Goal: Transaction & Acquisition: Subscribe to service/newsletter

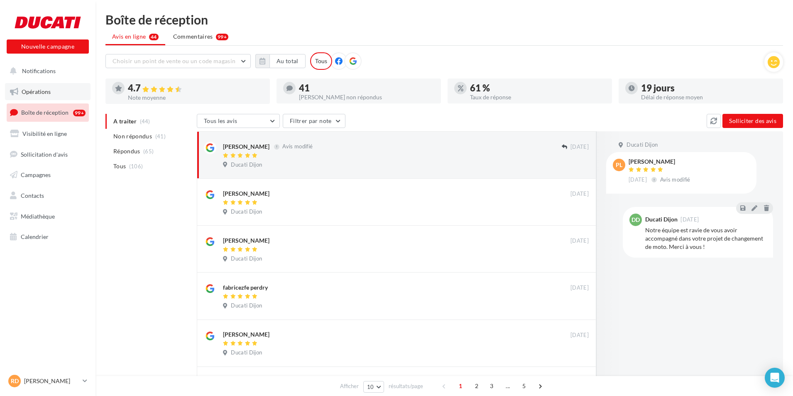
click at [59, 87] on link "Opérations" at bounding box center [48, 91] width 86 height 17
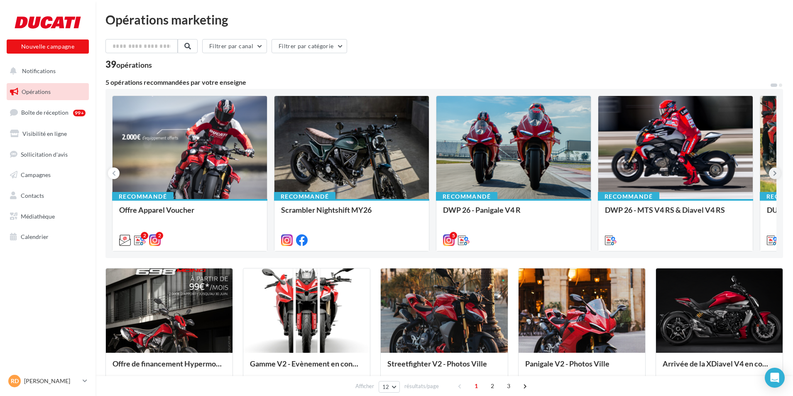
click at [776, 168] on button at bounding box center [775, 173] width 12 height 12
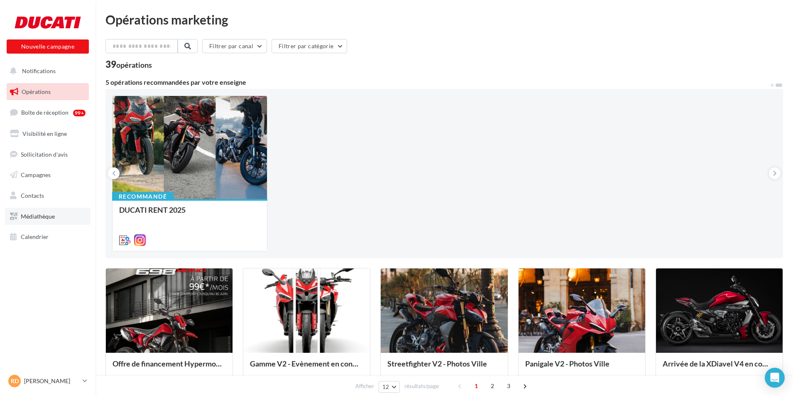
click at [44, 217] on span "Médiathèque" at bounding box center [38, 216] width 34 height 7
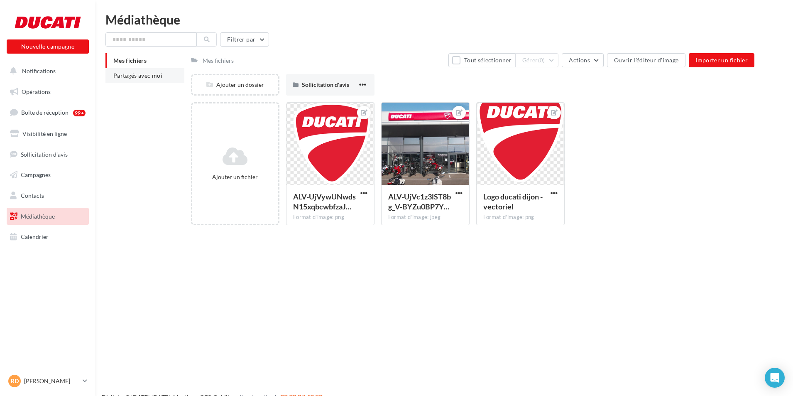
click at [154, 79] on li "Partagés avec moi" at bounding box center [145, 75] width 79 height 15
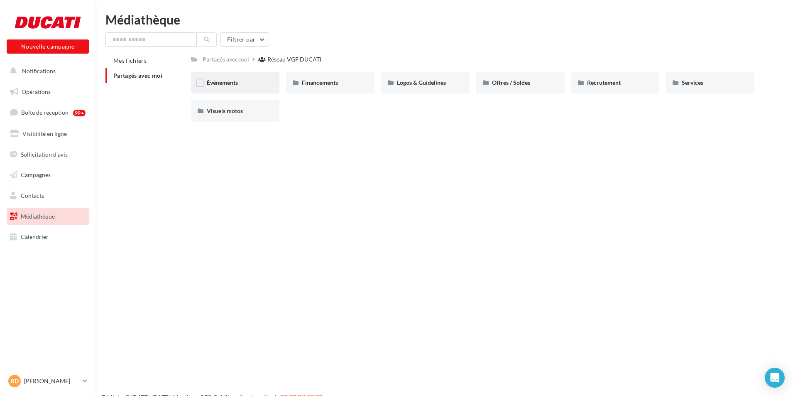
click at [232, 88] on div "Événements" at bounding box center [235, 83] width 88 height 22
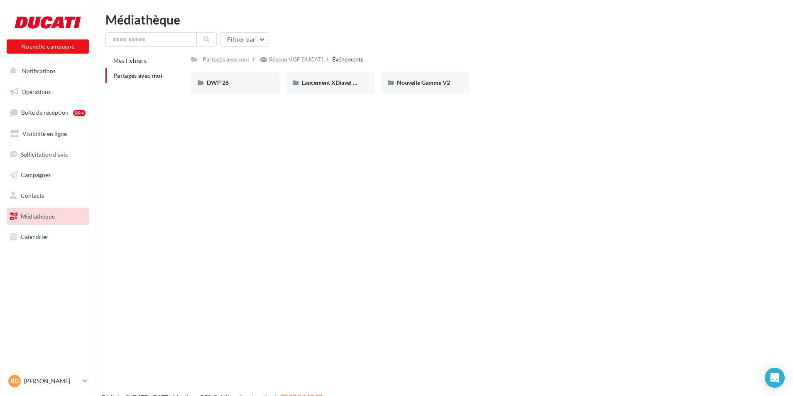
click at [232, 87] on div "DWP 26" at bounding box center [235, 83] width 88 height 22
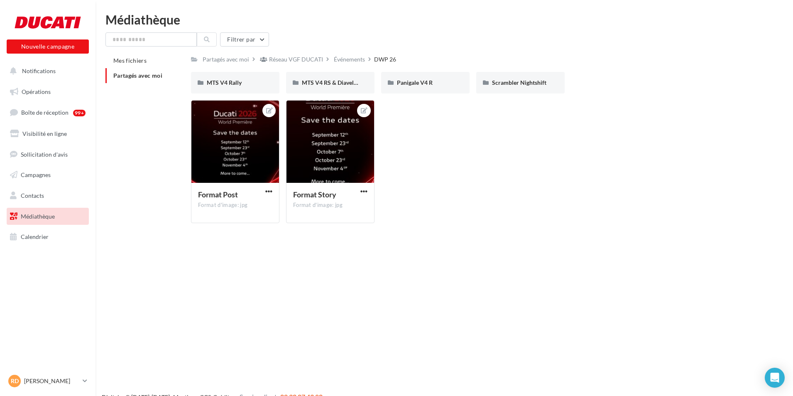
click at [232, 87] on div "MTS V4 Rally" at bounding box center [235, 83] width 88 height 22
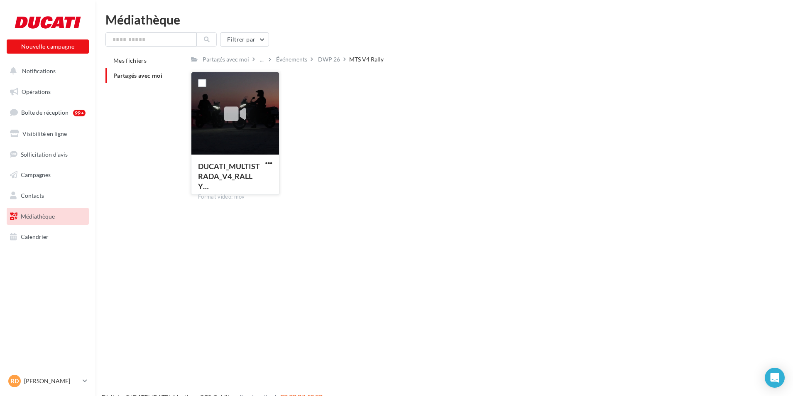
click at [250, 108] on div at bounding box center [235, 113] width 31 height 31
click at [206, 82] on label at bounding box center [202, 83] width 8 height 8
click at [270, 160] on span "button" at bounding box center [268, 163] width 7 height 7
click at [265, 176] on button "Télécharger" at bounding box center [232, 180] width 83 height 22
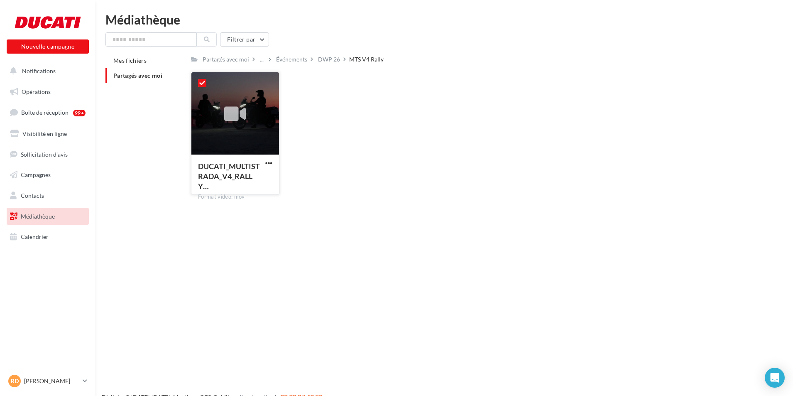
click at [523, 72] on div "DUCATI_MULTISTRADA_V4_RALLY… Format video: mov DUCATI_MULTISTRADA_V4_RALLY_TEAS…" at bounding box center [476, 137] width 570 height 130
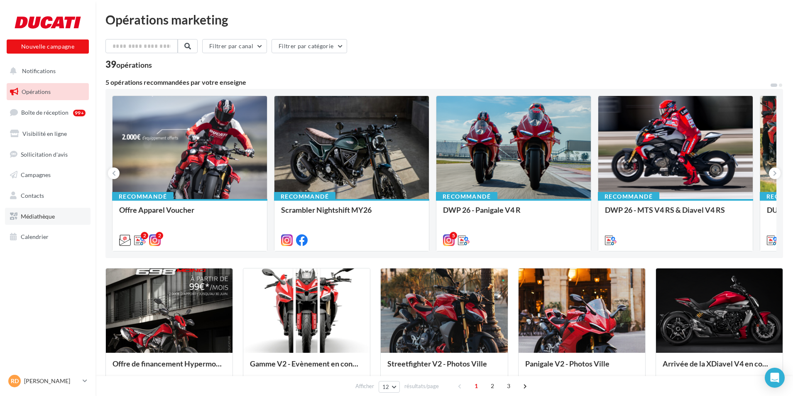
click at [25, 223] on link "Médiathèque" at bounding box center [48, 216] width 86 height 17
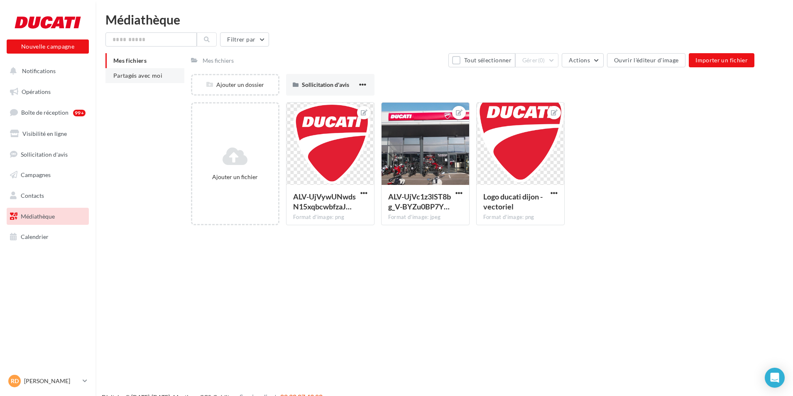
click at [159, 73] on span "Partagés avec moi" at bounding box center [137, 75] width 49 height 7
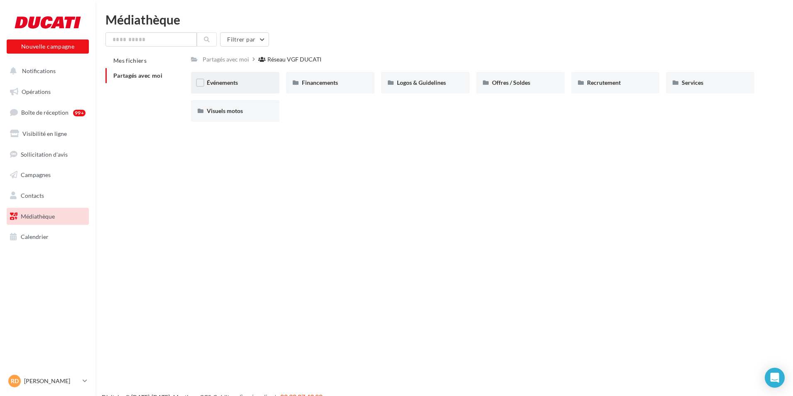
click at [241, 82] on div "Événements" at bounding box center [235, 83] width 57 height 8
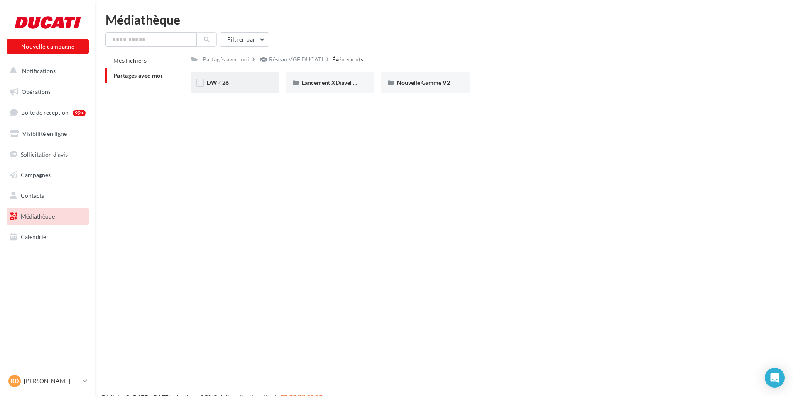
click at [236, 88] on div "DWP 26" at bounding box center [235, 83] width 88 height 22
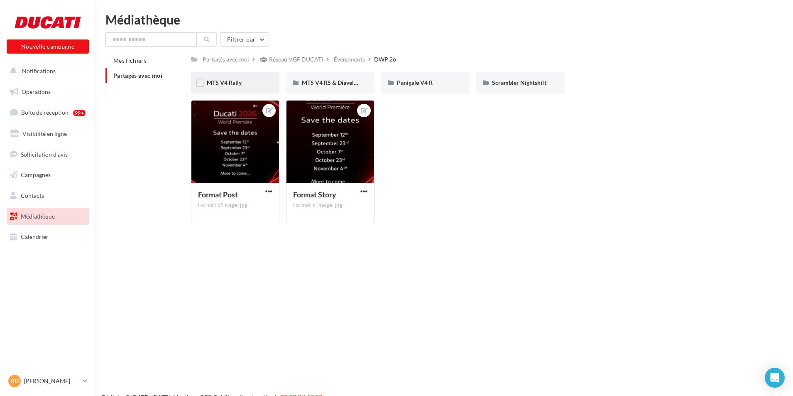
click at [260, 86] on div "MTS V4 Rally" at bounding box center [235, 83] width 57 height 8
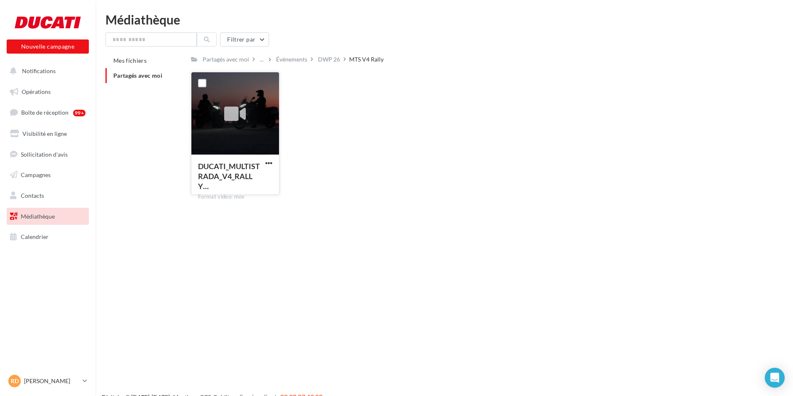
click at [274, 164] on button "button" at bounding box center [269, 164] width 10 height 8
click at [267, 179] on button "Télécharger" at bounding box center [232, 180] width 83 height 22
click at [256, 115] on div at bounding box center [235, 113] width 88 height 83
click at [268, 169] on div "DUCATI_MULTISTRADA_V4_RALLY…" at bounding box center [235, 177] width 74 height 32
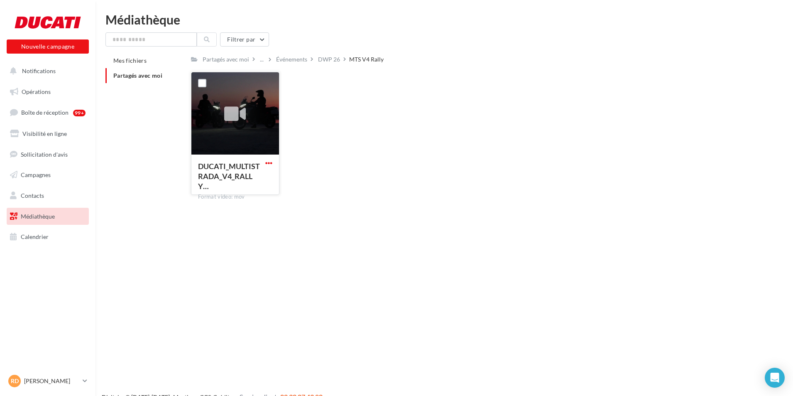
click at [269, 164] on span "button" at bounding box center [268, 163] width 7 height 7
click at [232, 98] on div at bounding box center [235, 113] width 31 height 31
click at [218, 94] on div at bounding box center [235, 113] width 88 height 83
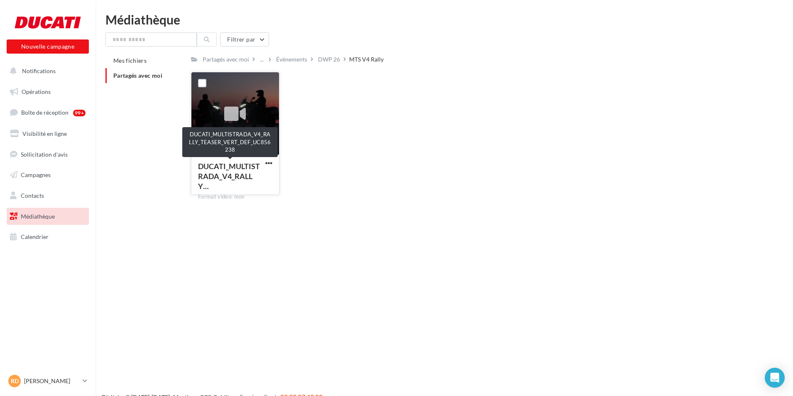
click at [231, 166] on span "DUCATI_MULTISTRADA_V4_RALLY…" at bounding box center [229, 176] width 62 height 29
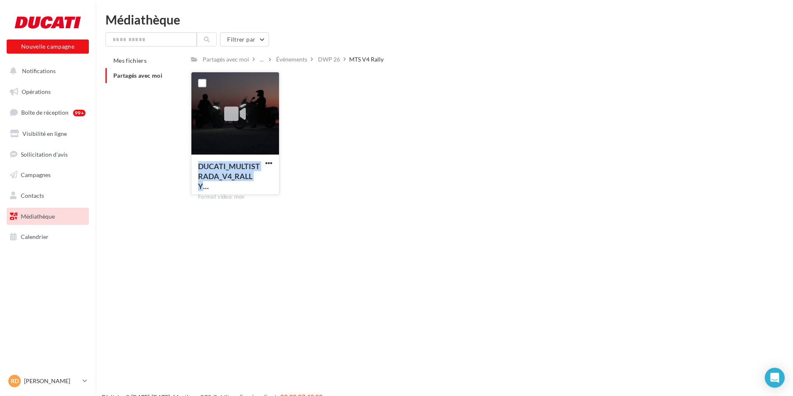
click at [231, 166] on span "DUCATI_MULTISTRADA_V4_RALLY…" at bounding box center [229, 176] width 62 height 29
click at [270, 166] on span "button" at bounding box center [268, 163] width 7 height 7
click at [258, 182] on button "Télécharger" at bounding box center [232, 180] width 83 height 22
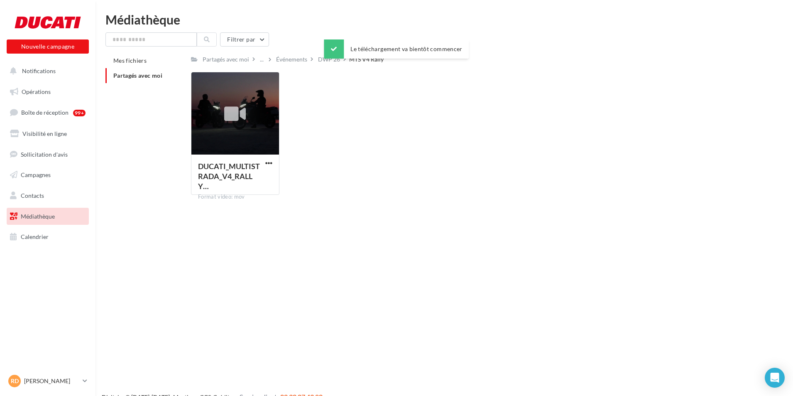
drag, startPoint x: 393, startPoint y: 140, endPoint x: 520, endPoint y: 108, distance: 131.4
click at [394, 140] on div "DUCATI_MULTISTRADA_V4_RALLY… Format video: mov DUCATI_MULTISTRADA_V4_RALLY_TEAS…" at bounding box center [476, 137] width 570 height 130
click at [16, 70] on icon at bounding box center [13, 71] width 7 height 11
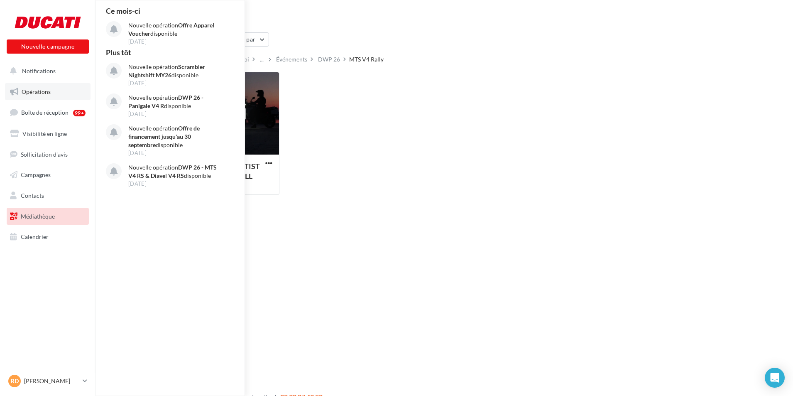
click at [24, 85] on link "Opérations" at bounding box center [48, 91] width 86 height 17
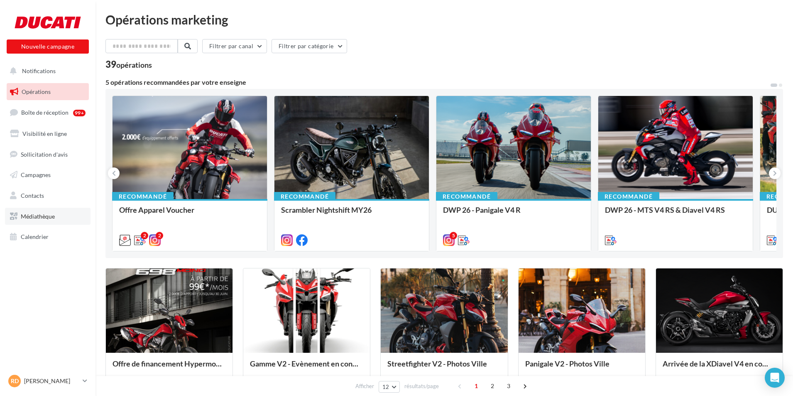
click at [35, 218] on span "Médiathèque" at bounding box center [38, 216] width 34 height 7
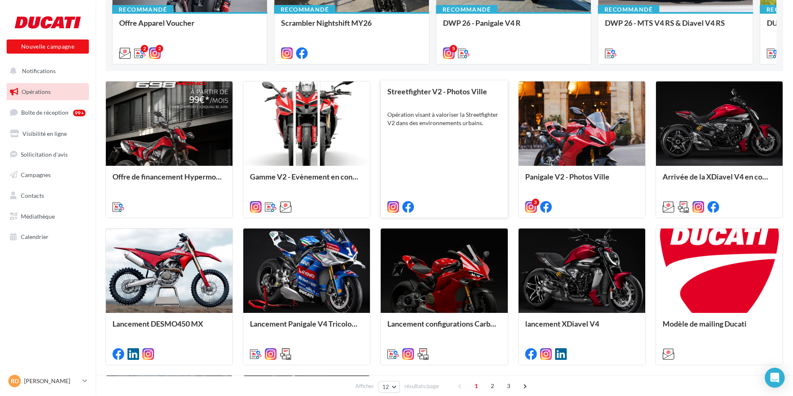
scroll to position [291, 0]
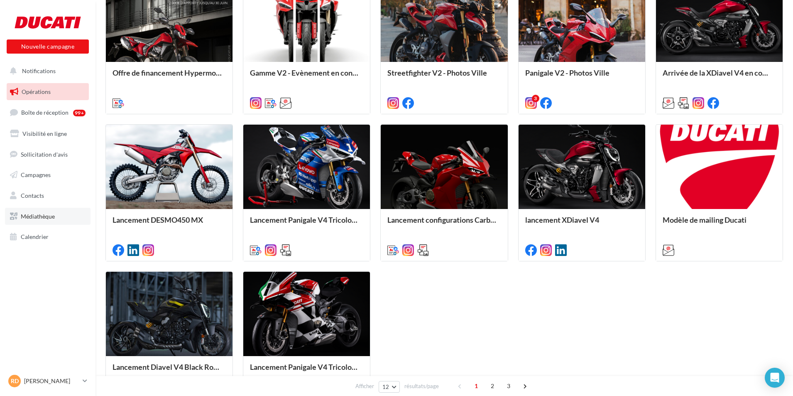
click at [51, 218] on span "Médiathèque" at bounding box center [38, 216] width 34 height 7
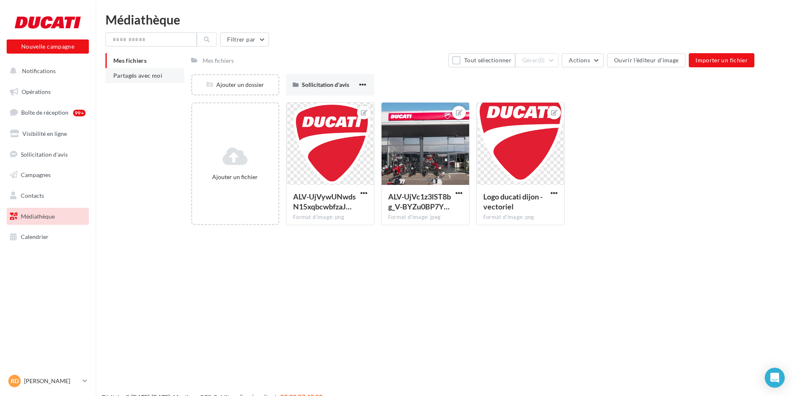
click at [161, 75] on span "Partagés avec moi" at bounding box center [137, 75] width 49 height 7
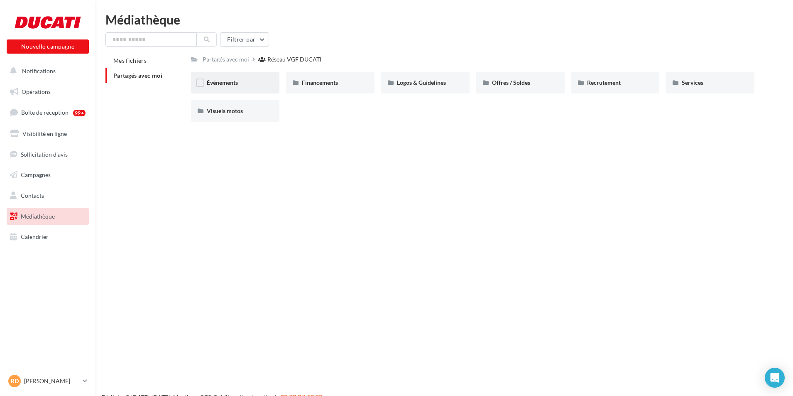
click at [219, 77] on div "Événements" at bounding box center [235, 83] width 88 height 22
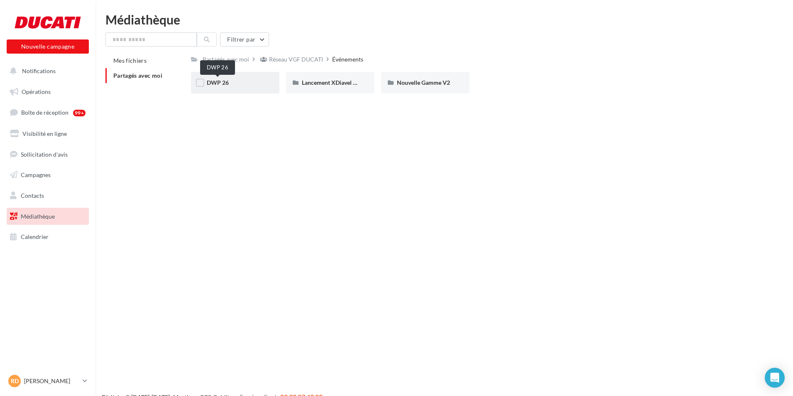
click at [222, 83] on span "DWP 26" at bounding box center [218, 82] width 22 height 7
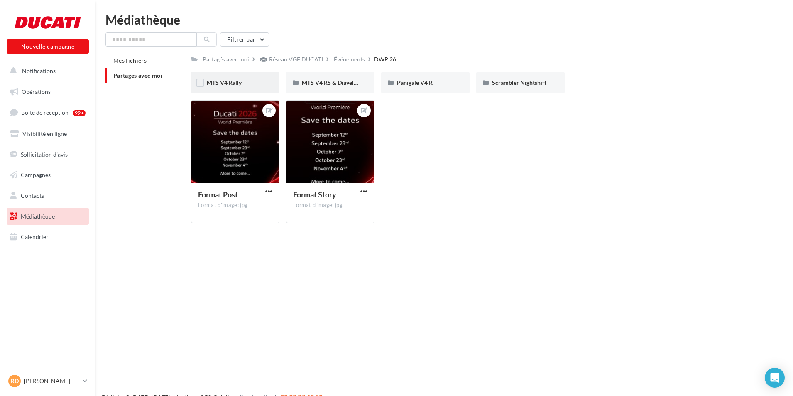
click at [228, 87] on div "MTS V4 Rally" at bounding box center [235, 83] width 57 height 8
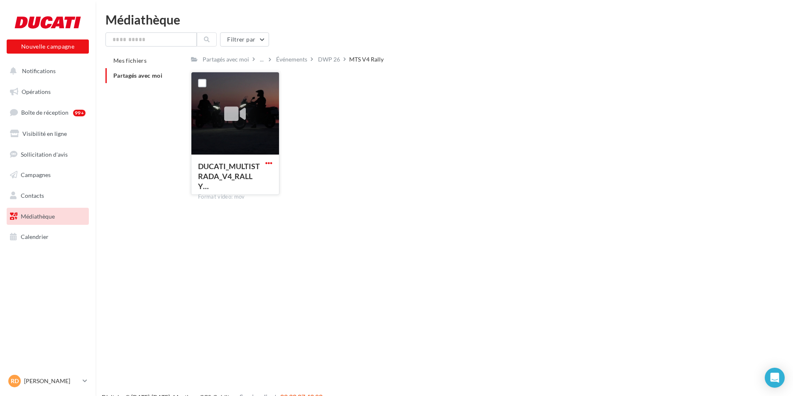
click at [267, 160] on span "button" at bounding box center [268, 163] width 7 height 7
click at [264, 176] on button "Télécharger" at bounding box center [232, 180] width 83 height 22
click at [62, 87] on link "Opérations" at bounding box center [48, 91] width 86 height 17
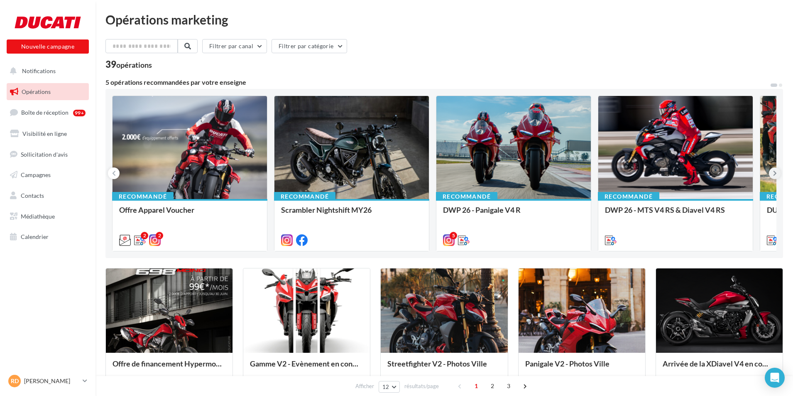
click at [774, 170] on icon at bounding box center [775, 173] width 4 height 8
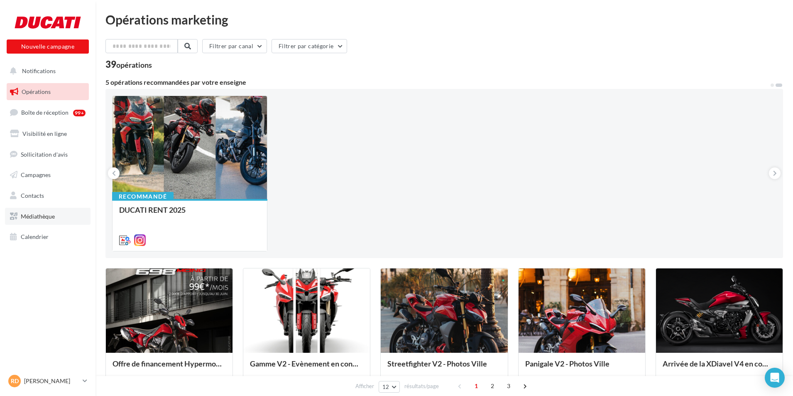
click at [44, 213] on span "Médiathèque" at bounding box center [38, 216] width 34 height 7
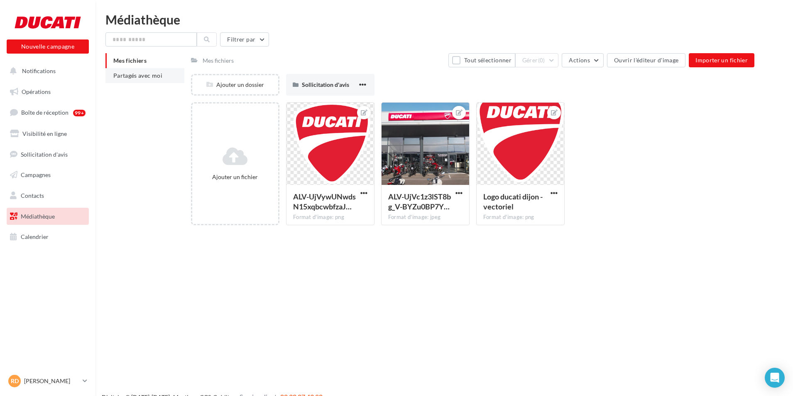
click at [141, 75] on span "Partagés avec moi" at bounding box center [137, 75] width 49 height 7
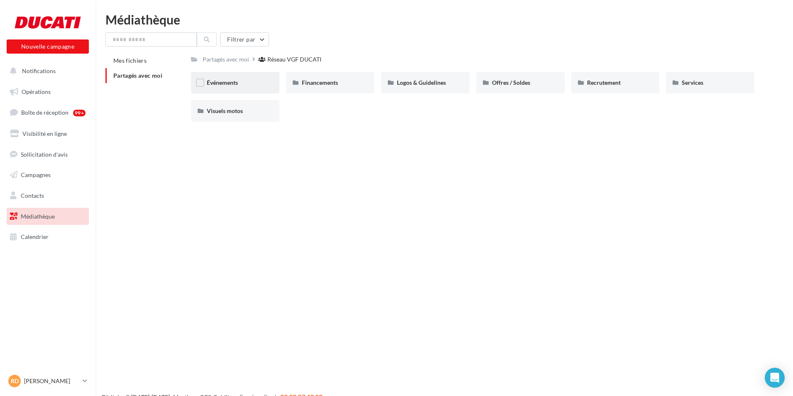
click at [251, 80] on div "Événements" at bounding box center [235, 83] width 57 height 8
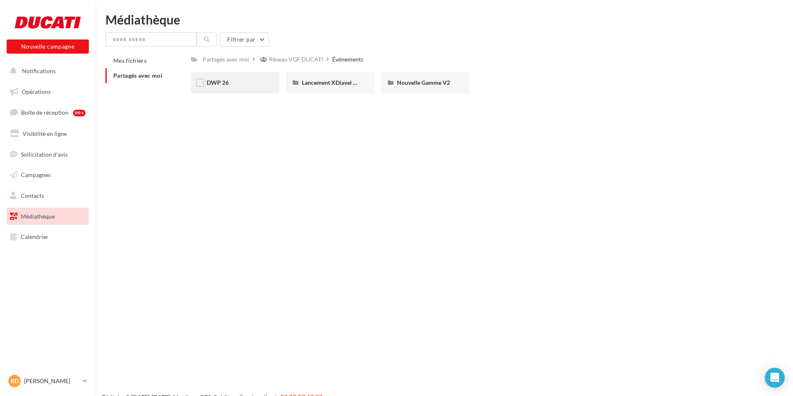
click at [251, 87] on div "DWP 26" at bounding box center [235, 83] width 57 height 8
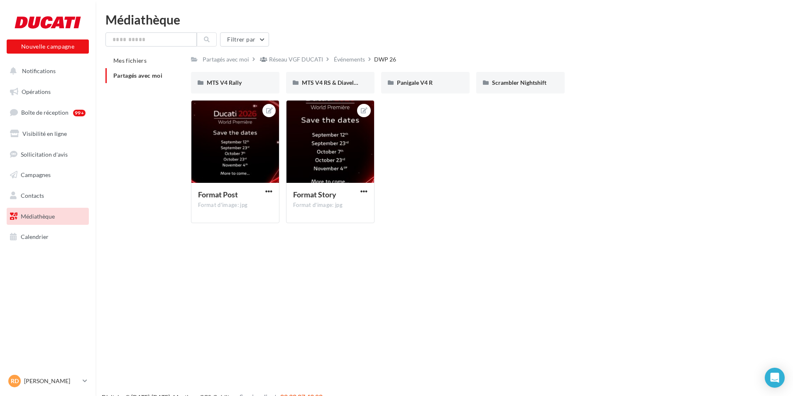
click at [251, 87] on div "MTS V4 Rally" at bounding box center [235, 83] width 57 height 8
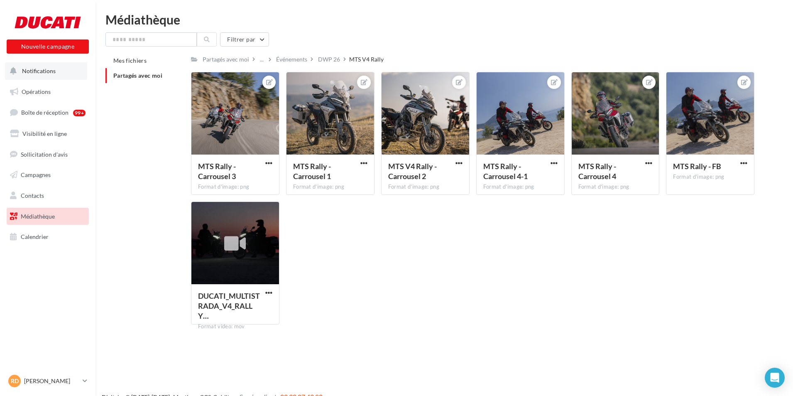
drag, startPoint x: 21, startPoint y: 76, endPoint x: 24, endPoint y: 82, distance: 7.1
click at [21, 76] on button "Notifications" at bounding box center [46, 70] width 82 height 17
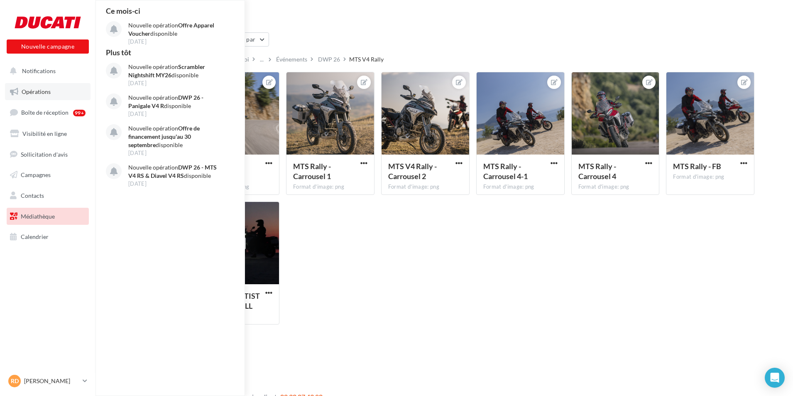
click at [27, 87] on link "Opérations" at bounding box center [48, 91] width 86 height 17
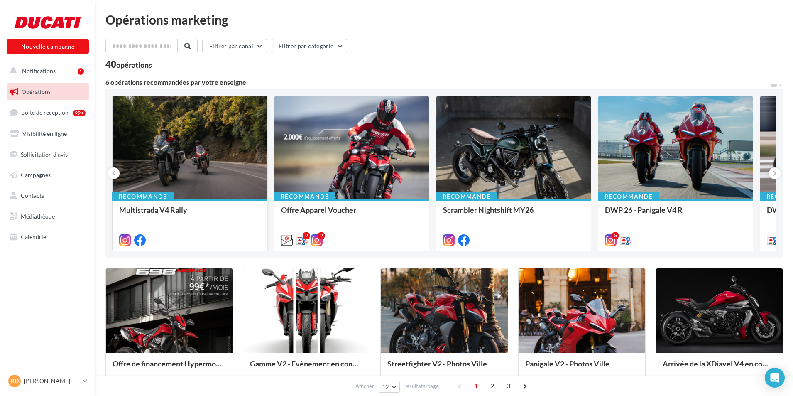
click at [222, 157] on div at bounding box center [190, 148] width 155 height 104
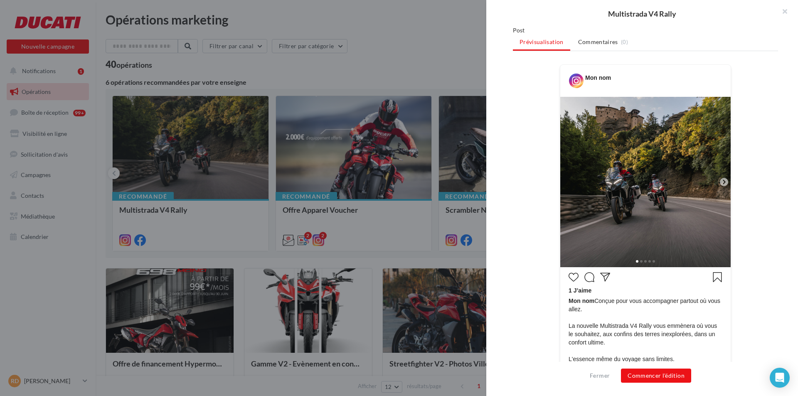
scroll to position [88, 0]
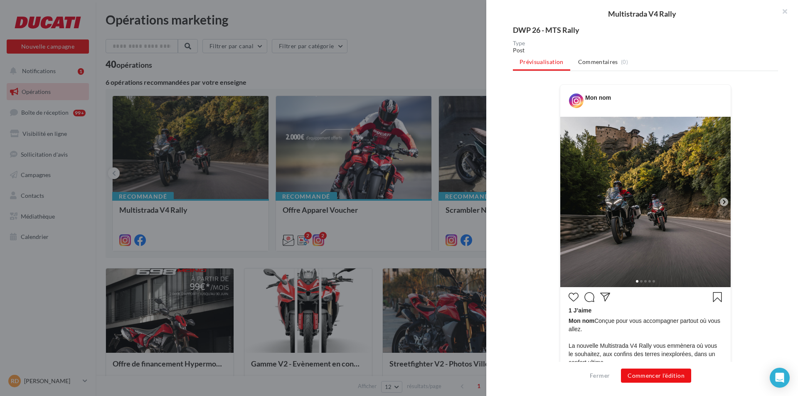
click at [720, 201] on icon at bounding box center [723, 201] width 7 height 7
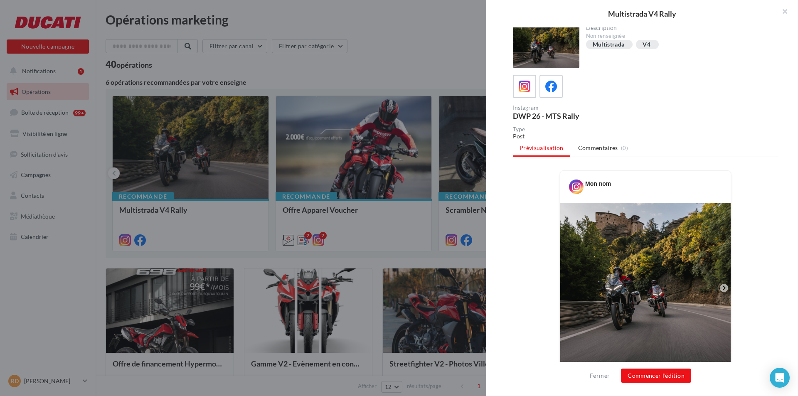
scroll to position [0, 0]
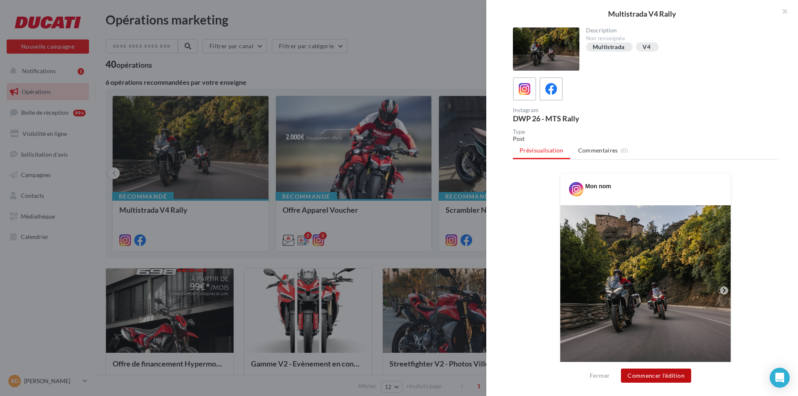
click at [664, 378] on button "Commencer l'édition" at bounding box center [656, 375] width 70 height 14
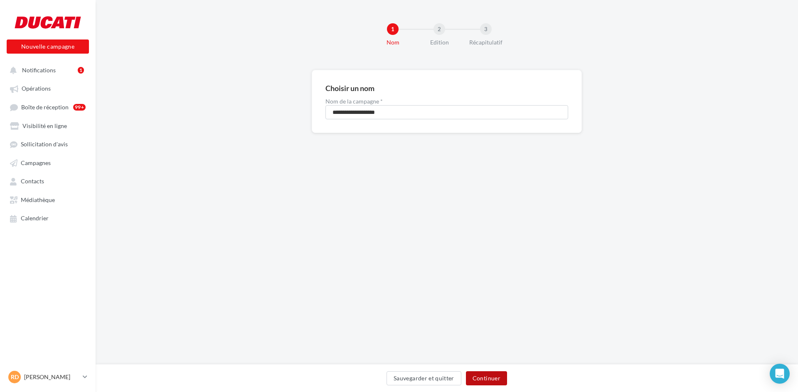
click at [488, 378] on button "Continuer" at bounding box center [486, 378] width 41 height 14
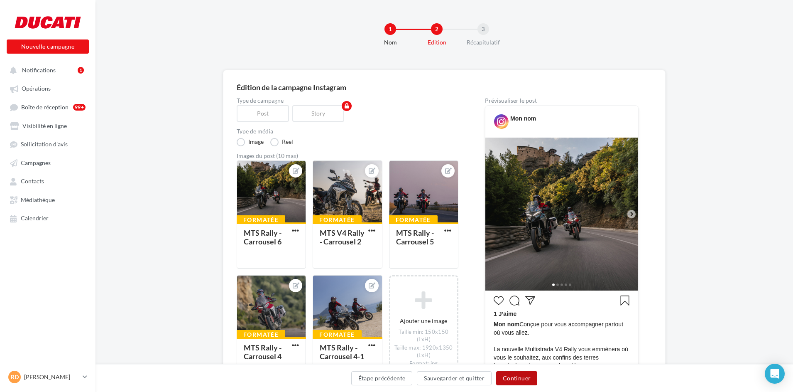
click at [517, 382] on button "Continuer" at bounding box center [516, 378] width 41 height 14
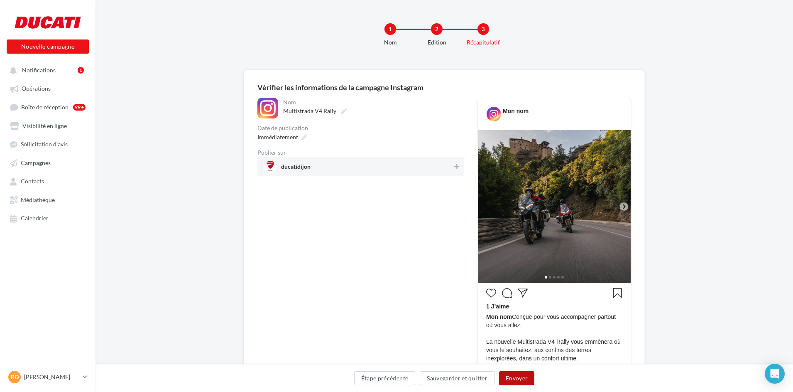
click at [521, 382] on button "Envoyer" at bounding box center [516, 378] width 35 height 14
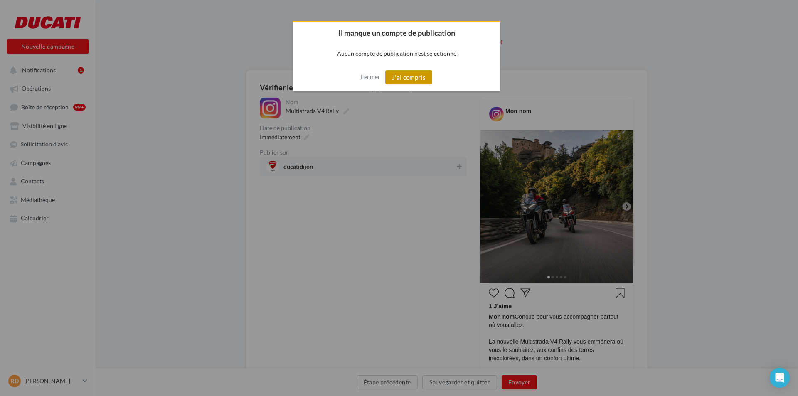
click at [416, 78] on button "J'ai compris" at bounding box center [408, 77] width 47 height 14
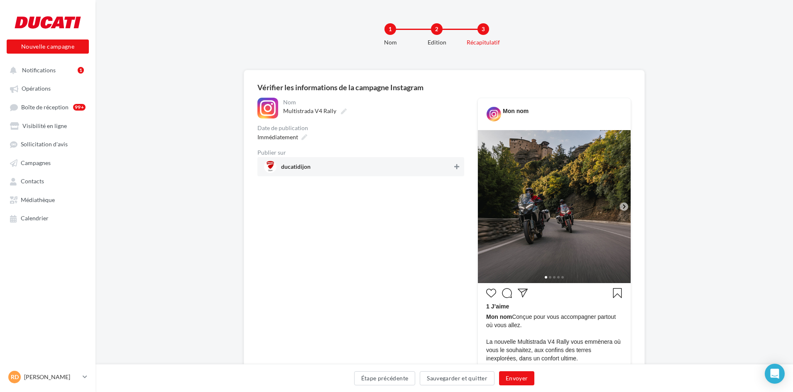
click at [455, 167] on icon at bounding box center [456, 167] width 5 height 6
click at [522, 384] on button "Envoyer" at bounding box center [516, 378] width 35 height 14
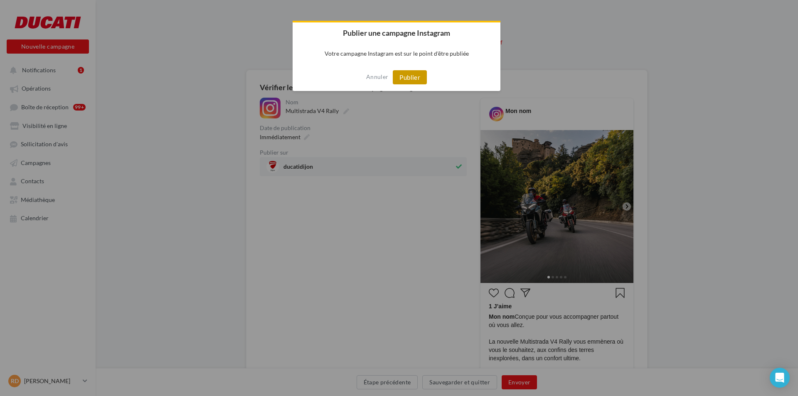
click at [414, 74] on button "Publier" at bounding box center [410, 77] width 34 height 14
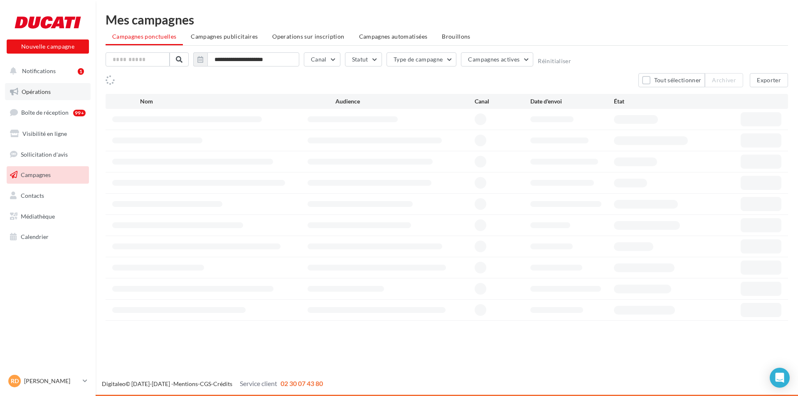
click at [47, 96] on link "Opérations" at bounding box center [48, 91] width 86 height 17
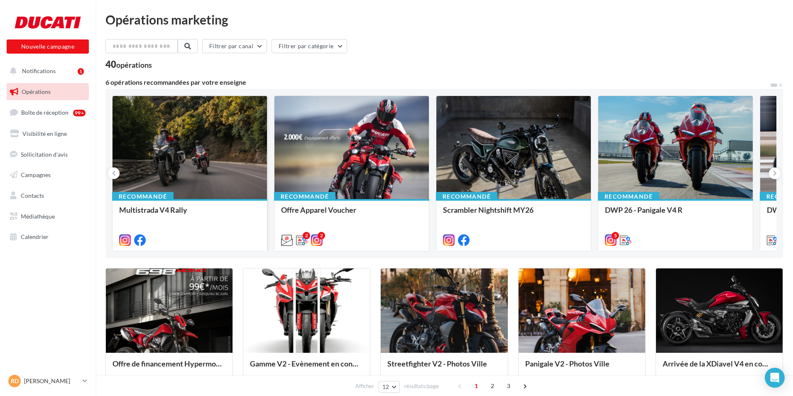
click at [223, 169] on div at bounding box center [190, 148] width 155 height 104
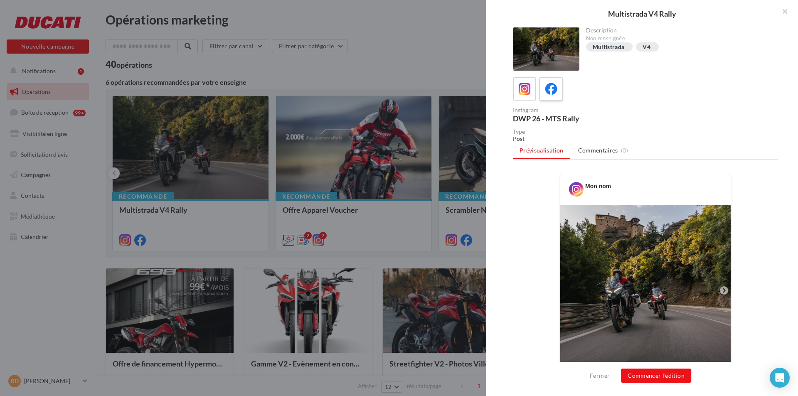
click at [550, 84] on icon at bounding box center [551, 89] width 12 height 12
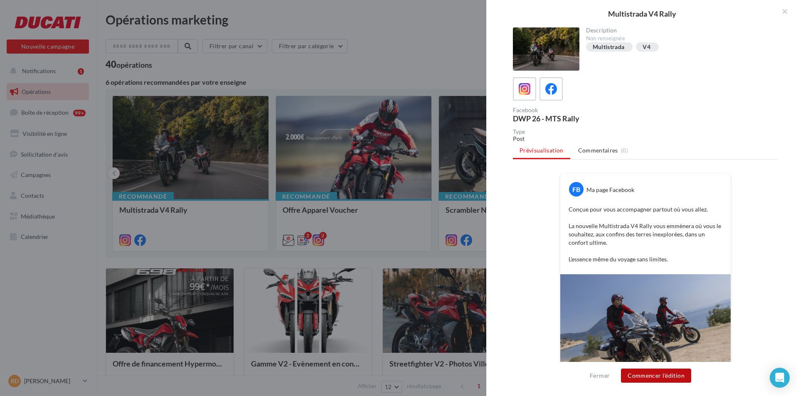
click at [667, 376] on button "Commencer l'édition" at bounding box center [656, 375] width 70 height 14
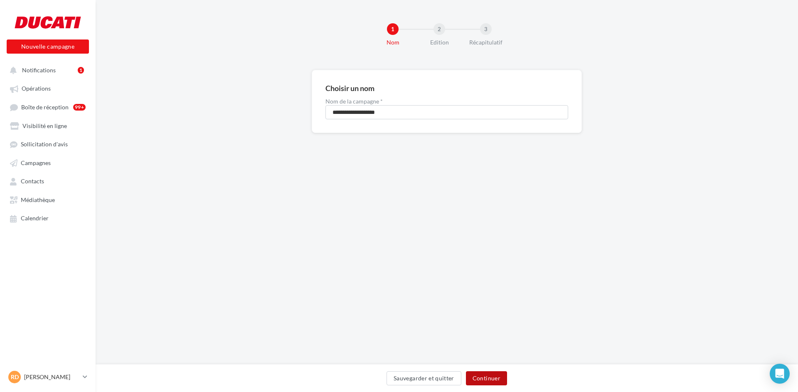
click at [469, 373] on button "Continuer" at bounding box center [486, 378] width 41 height 14
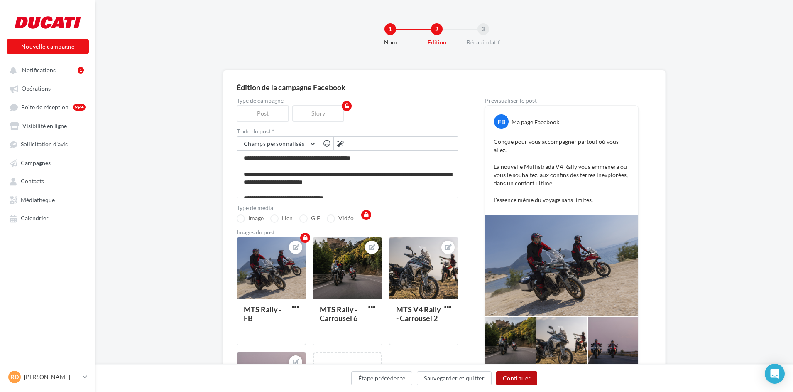
click at [521, 377] on button "Continuer" at bounding box center [516, 378] width 41 height 14
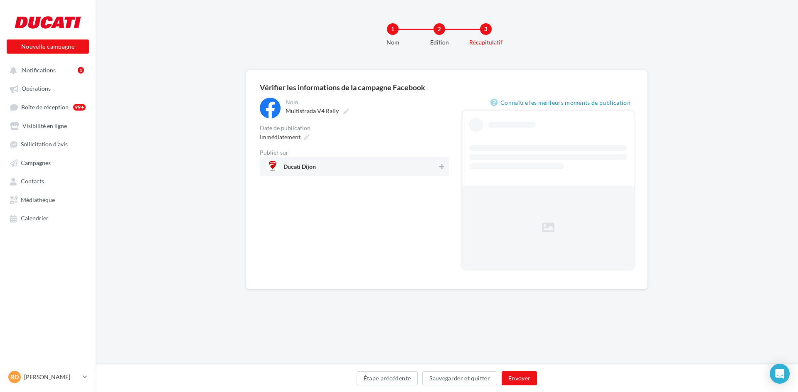
click at [437, 167] on span "Ducati Dijon" at bounding box center [351, 166] width 171 height 12
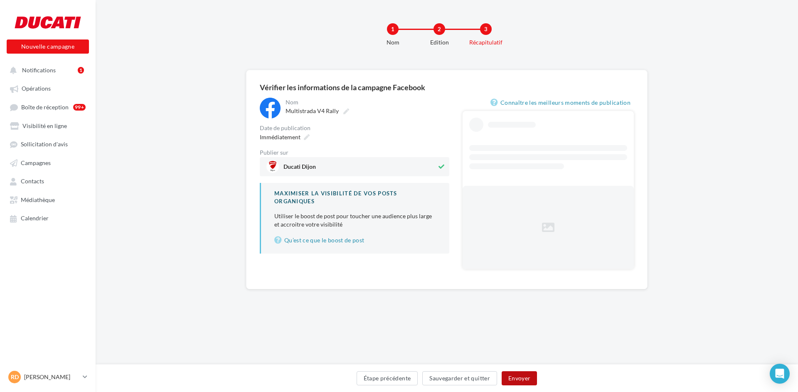
click at [522, 376] on button "Envoyer" at bounding box center [518, 378] width 35 height 14
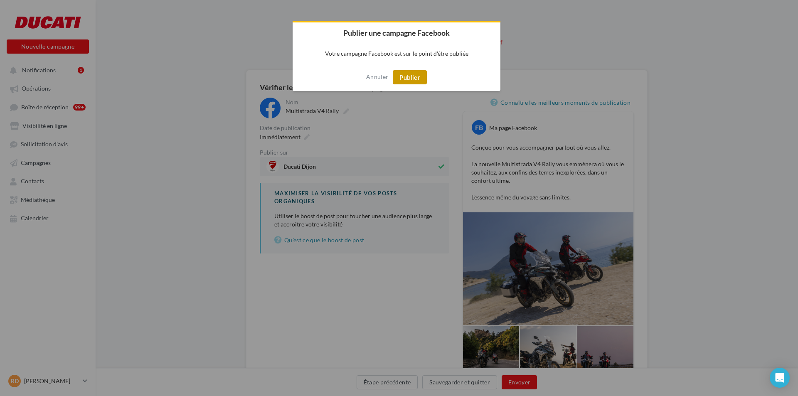
click at [412, 80] on button "Publier" at bounding box center [410, 77] width 34 height 14
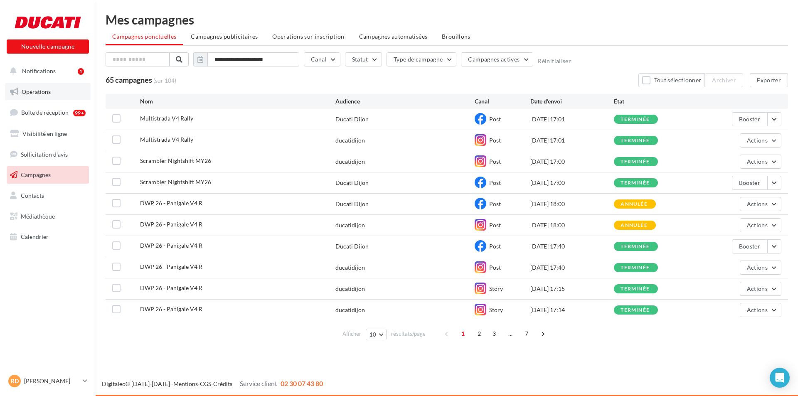
click at [52, 92] on link "Opérations" at bounding box center [48, 91] width 86 height 17
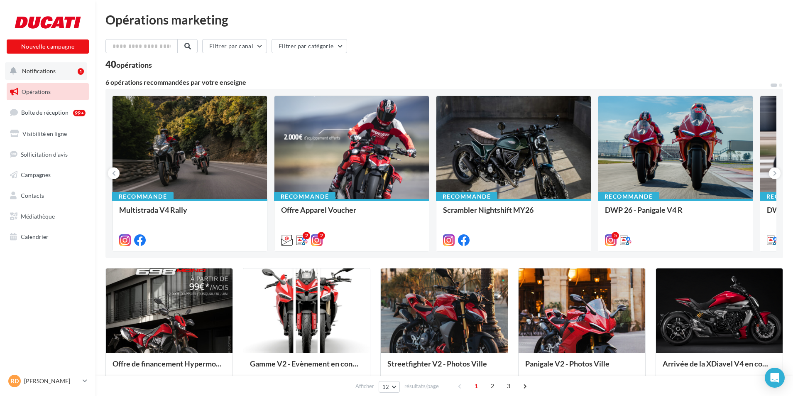
click at [72, 71] on button "Notifications 1" at bounding box center [46, 70] width 82 height 17
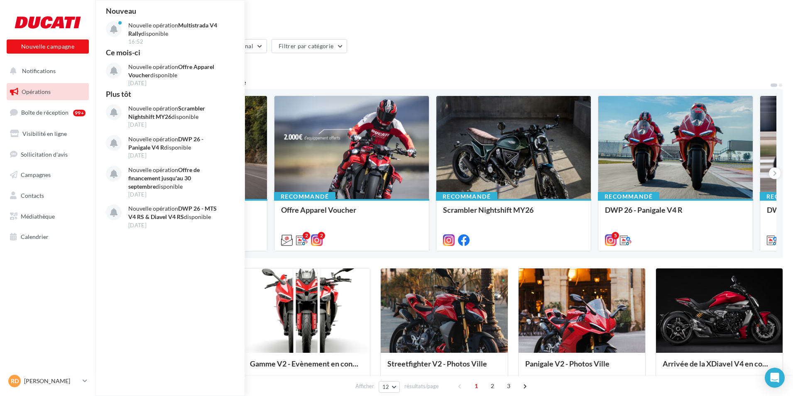
click at [66, 92] on link "Opérations" at bounding box center [48, 91] width 86 height 17
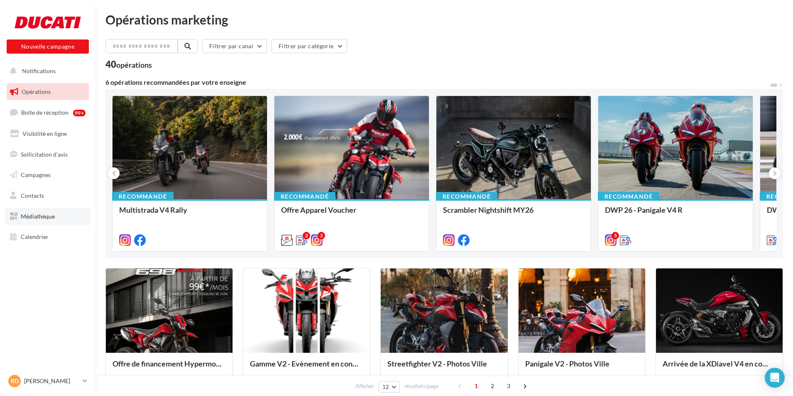
click at [53, 221] on link "Médiathèque" at bounding box center [48, 216] width 86 height 17
